Goal: Information Seeking & Learning: Learn about a topic

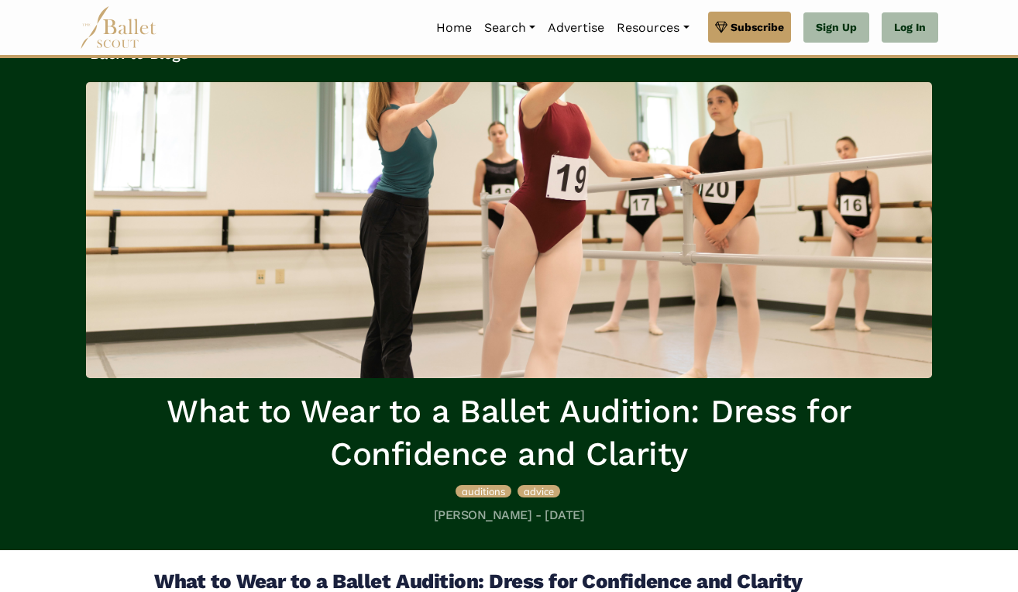
scroll to position [37, 0]
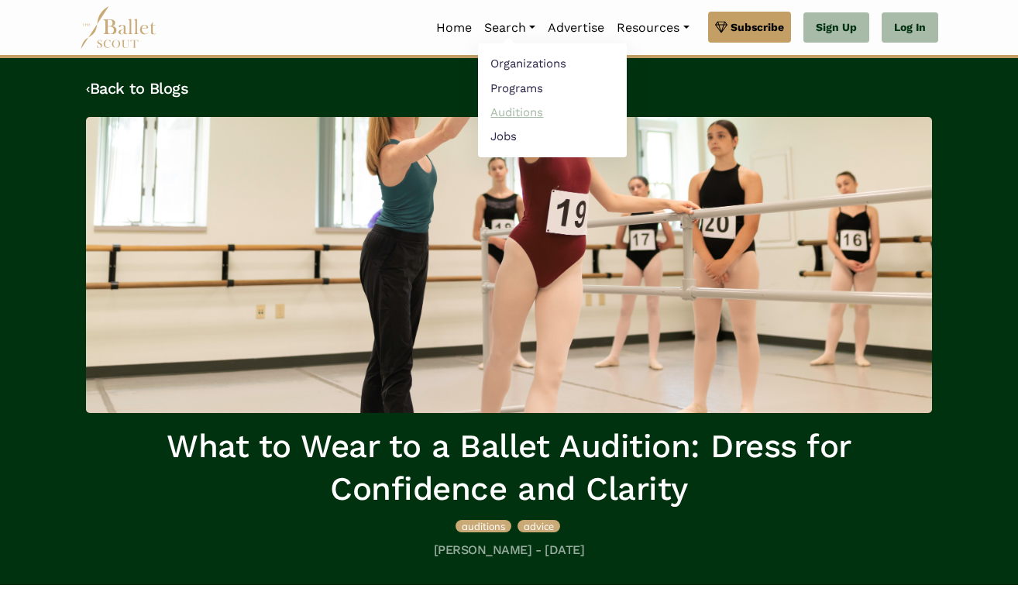
click at [521, 109] on link "Auditions" at bounding box center [552, 112] width 149 height 24
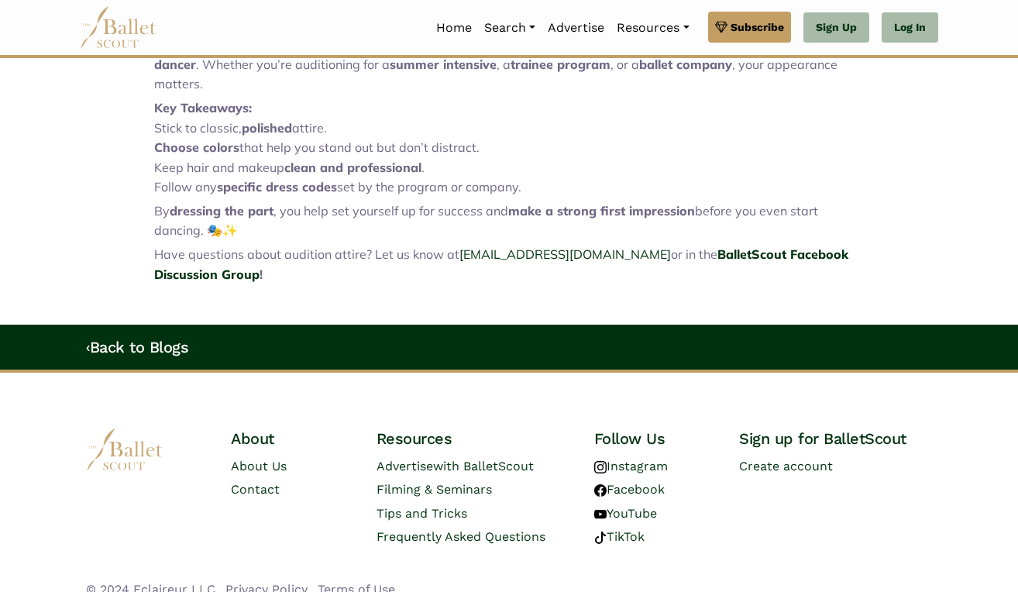
scroll to position [2290, 0]
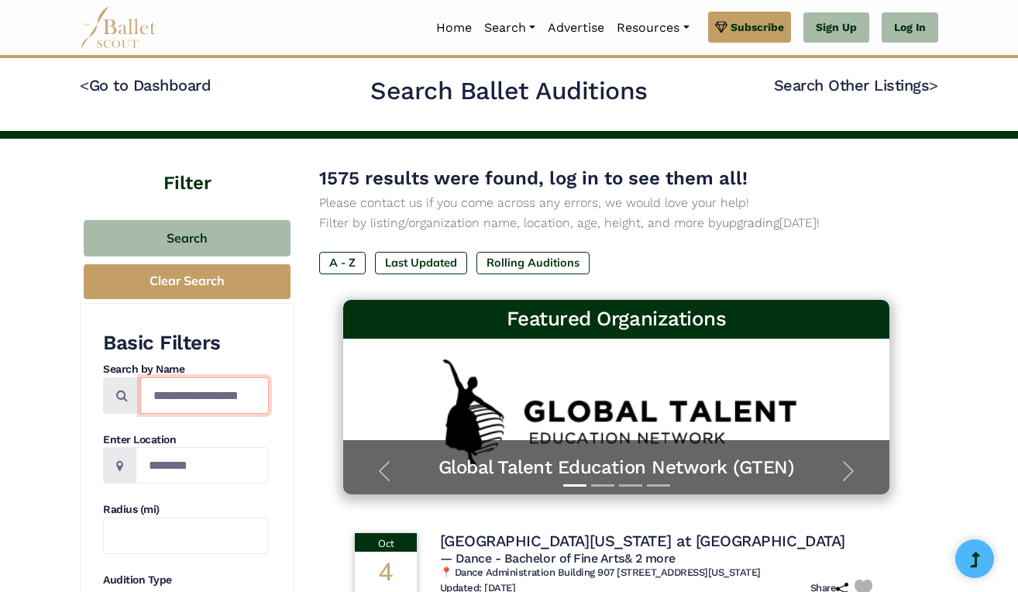
click at [213, 394] on input "Search by names..." at bounding box center [204, 395] width 129 height 36
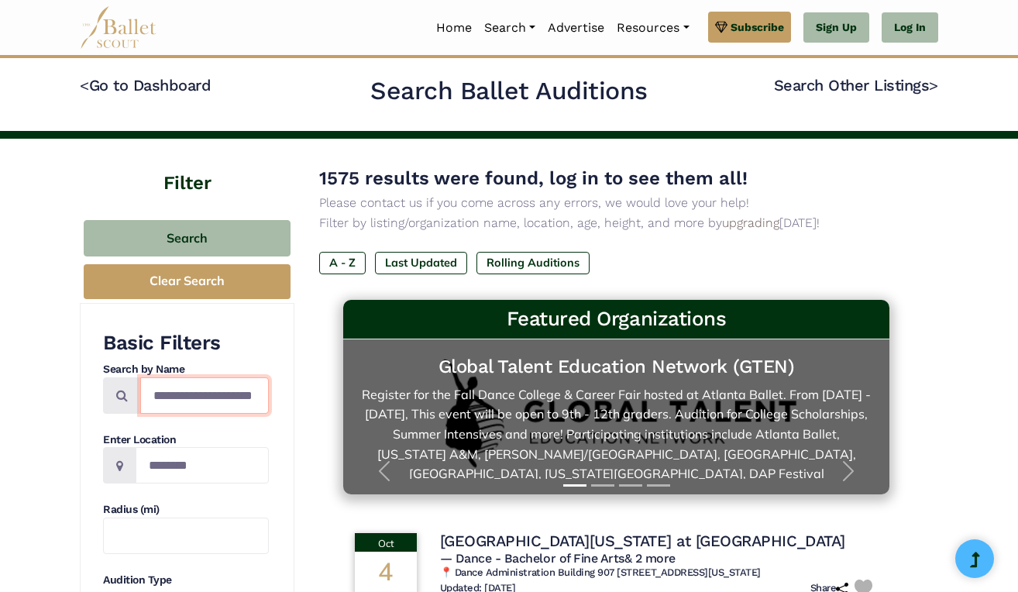
type input "**********"
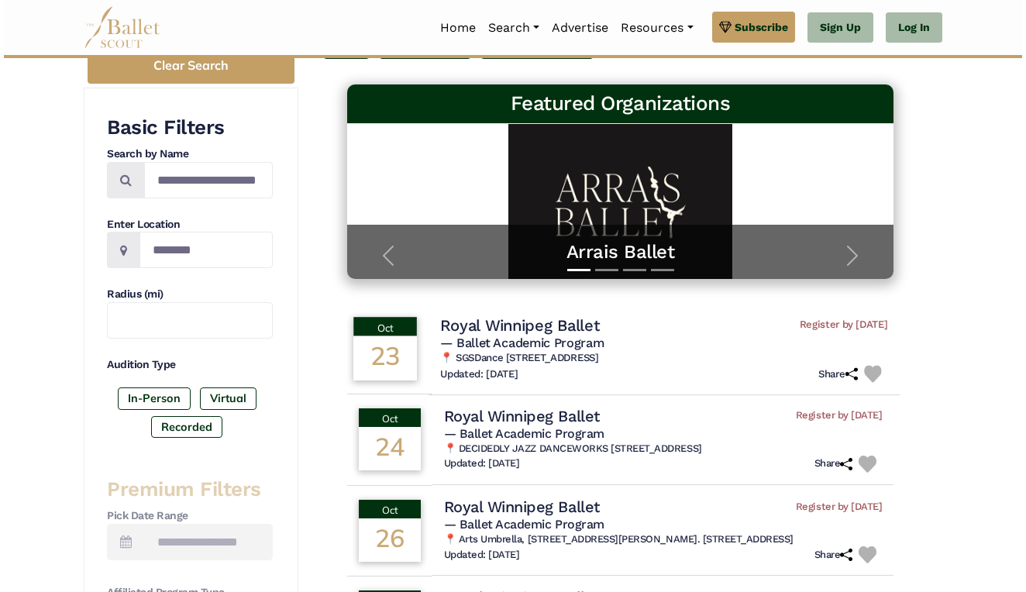
scroll to position [245, 0]
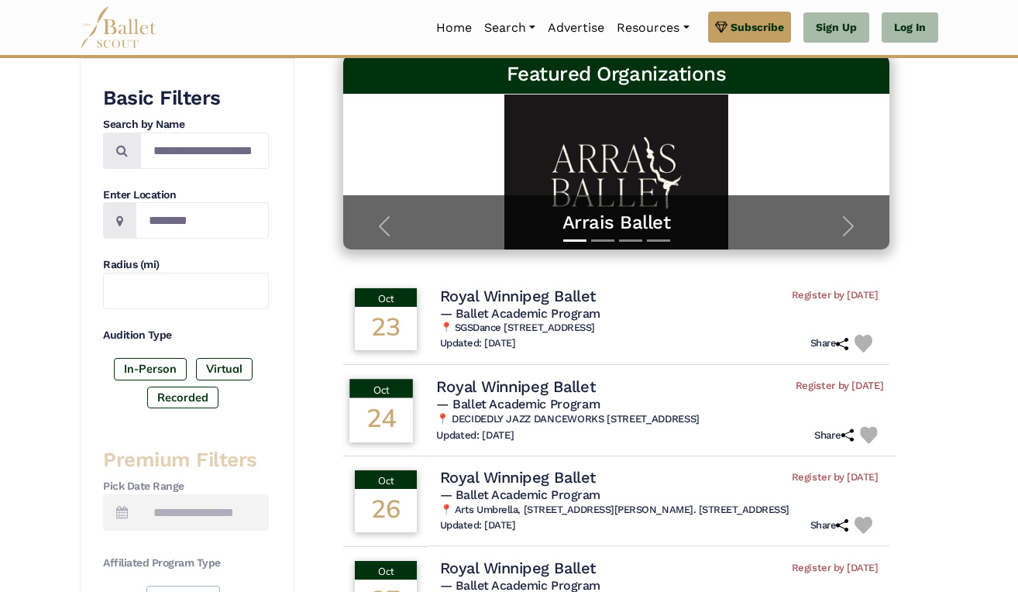
click at [541, 400] on span "— Ballet Academic Program" at bounding box center [517, 404] width 163 height 15
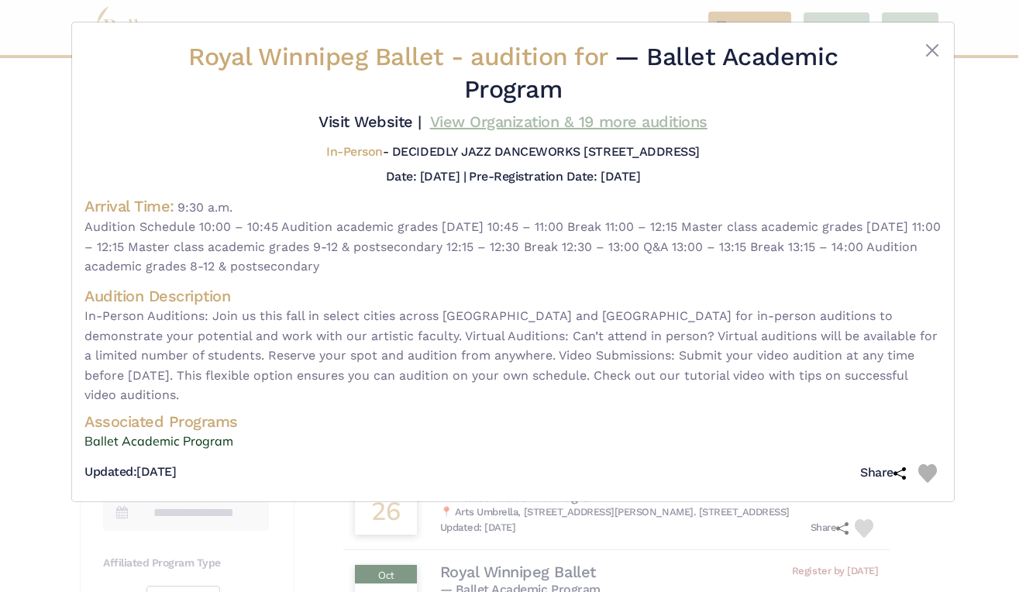
click at [482, 131] on link "View Organization & 19 more auditions" at bounding box center [568, 121] width 277 height 19
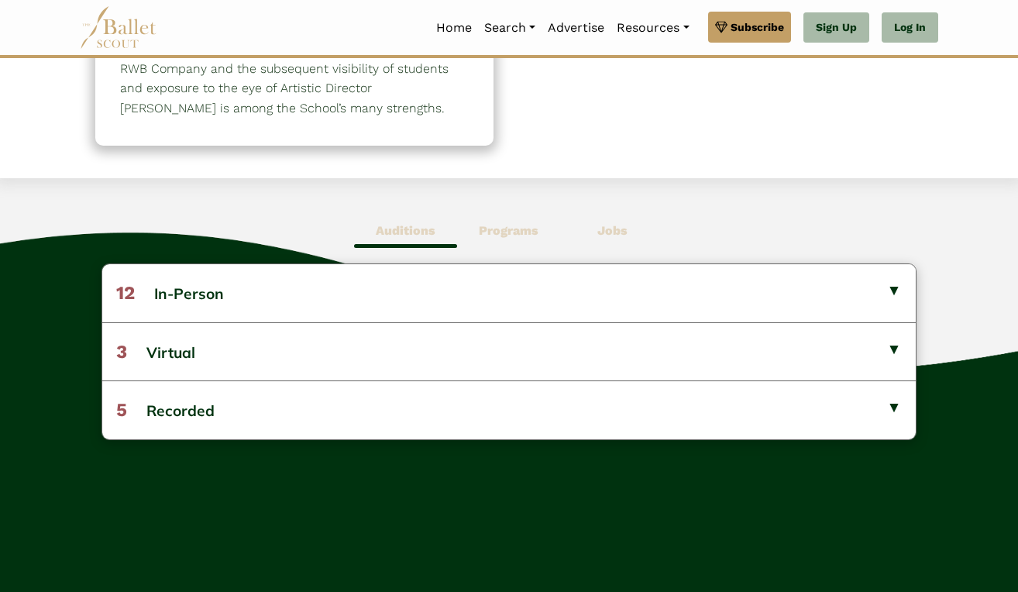
scroll to position [302, 0]
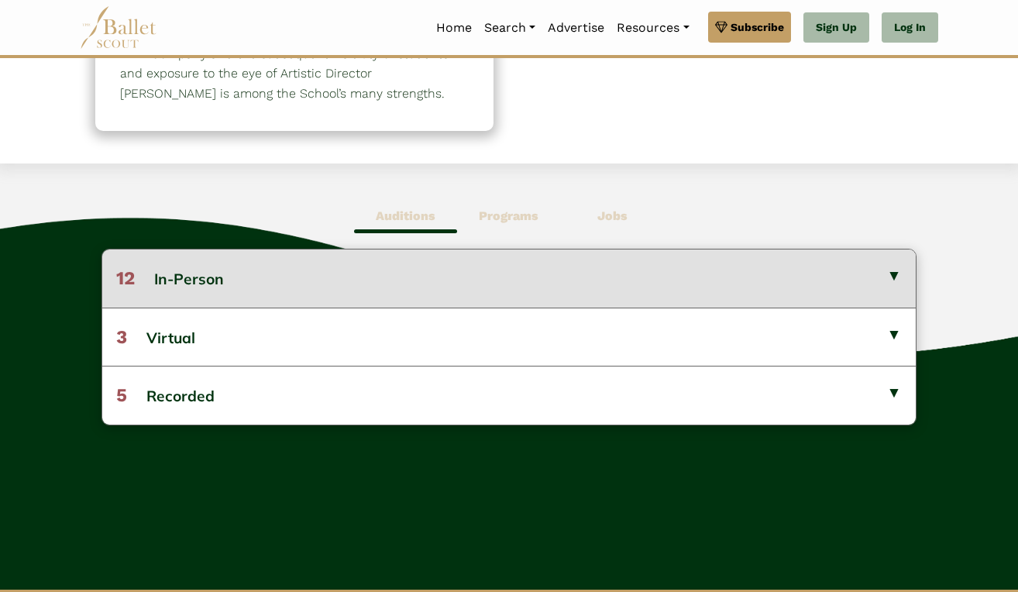
click at [589, 281] on button "12 In-Person" at bounding box center [508, 277] width 813 height 57
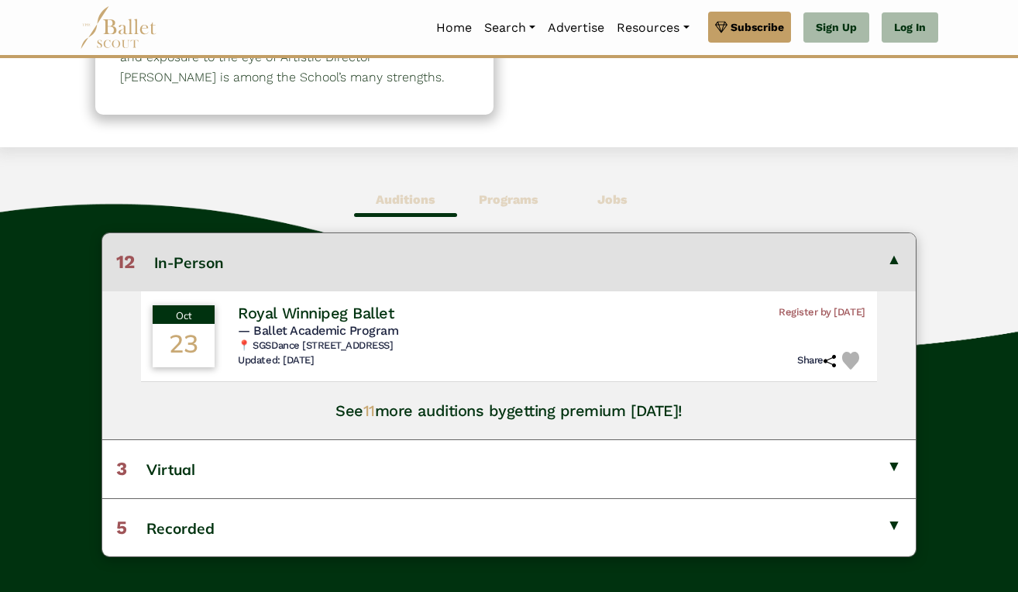
scroll to position [324, 0]
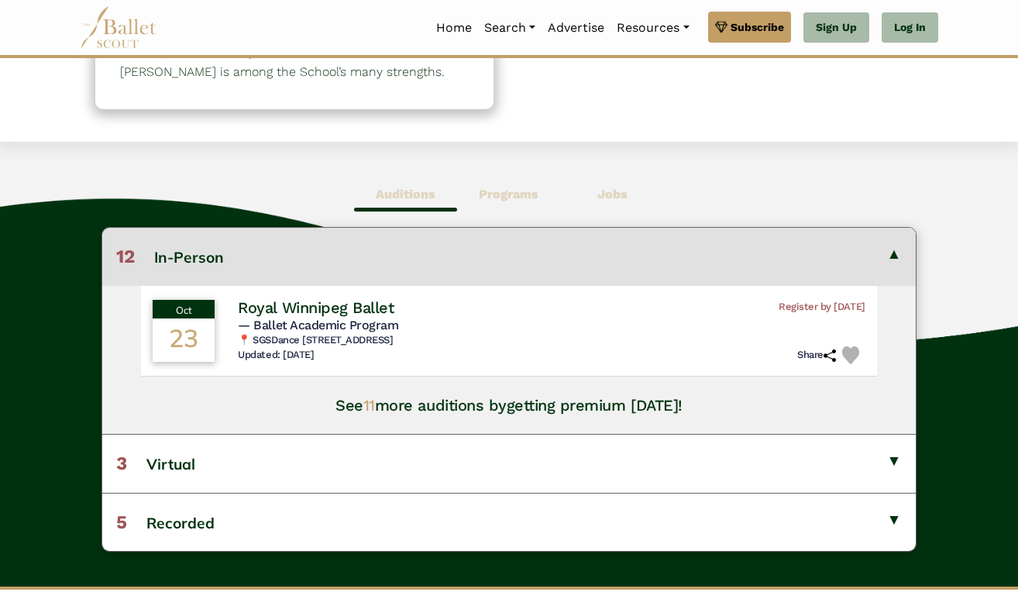
click at [522, 187] on b "Programs" at bounding box center [509, 194] width 60 height 15
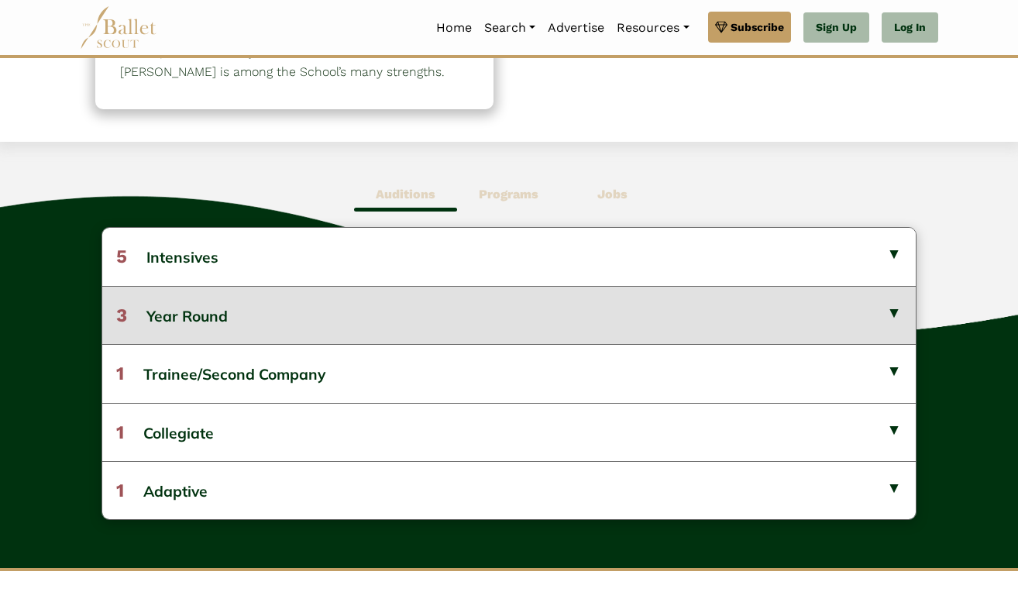
click at [550, 308] on button "3 Year Round" at bounding box center [508, 315] width 813 height 58
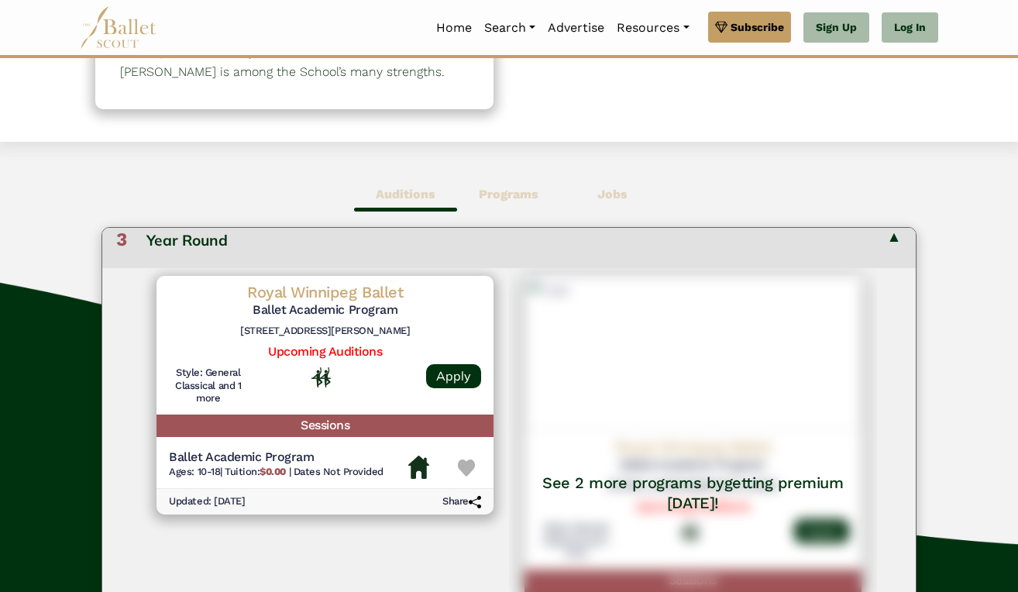
scroll to position [77, 0]
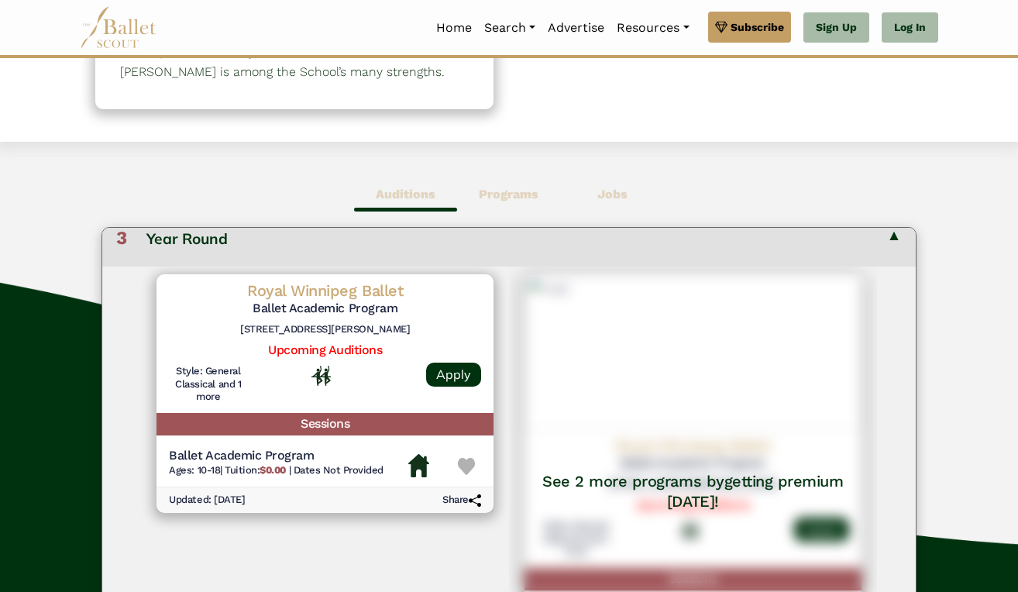
click at [615, 200] on b "Jobs" at bounding box center [612, 194] width 30 height 15
